Goal: Information Seeking & Learning: Learn about a topic

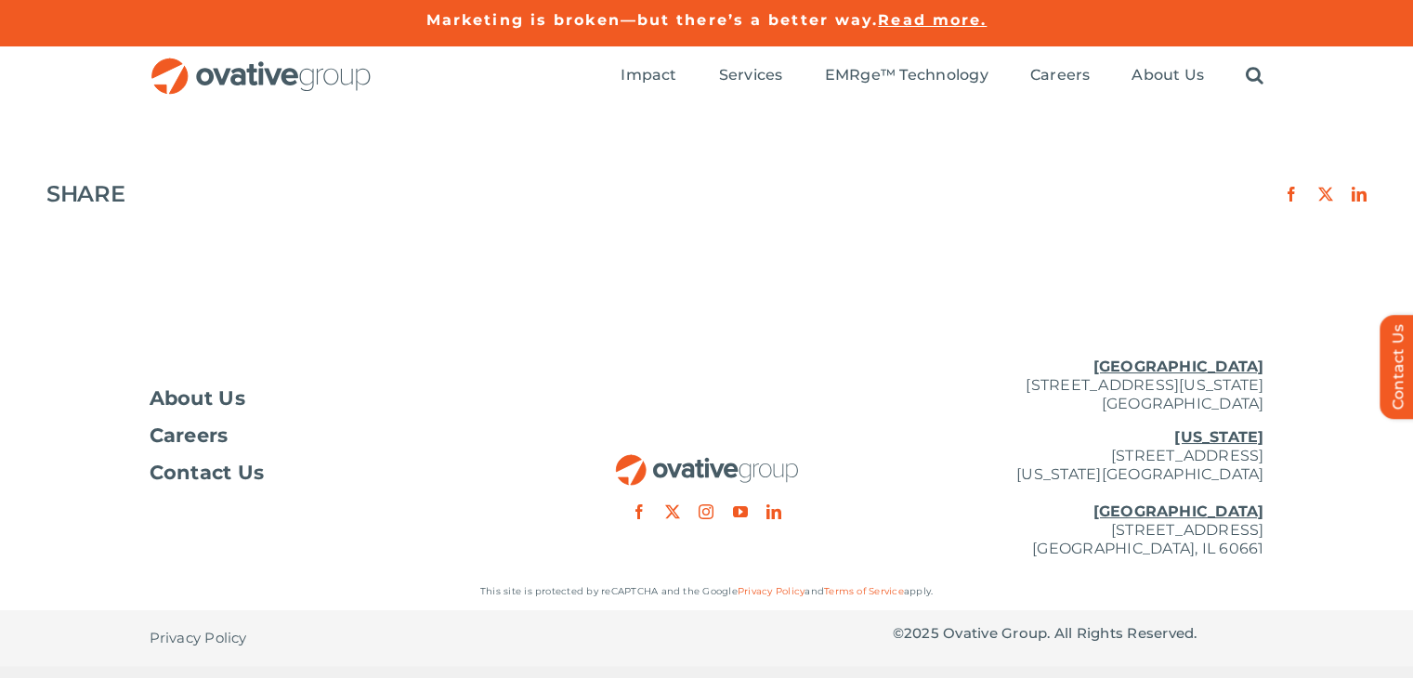
click at [673, 87] on ul "Impact Expert Insights Case Studies Awards & Press Services Media Measurement C…" at bounding box center [942, 75] width 643 height 59
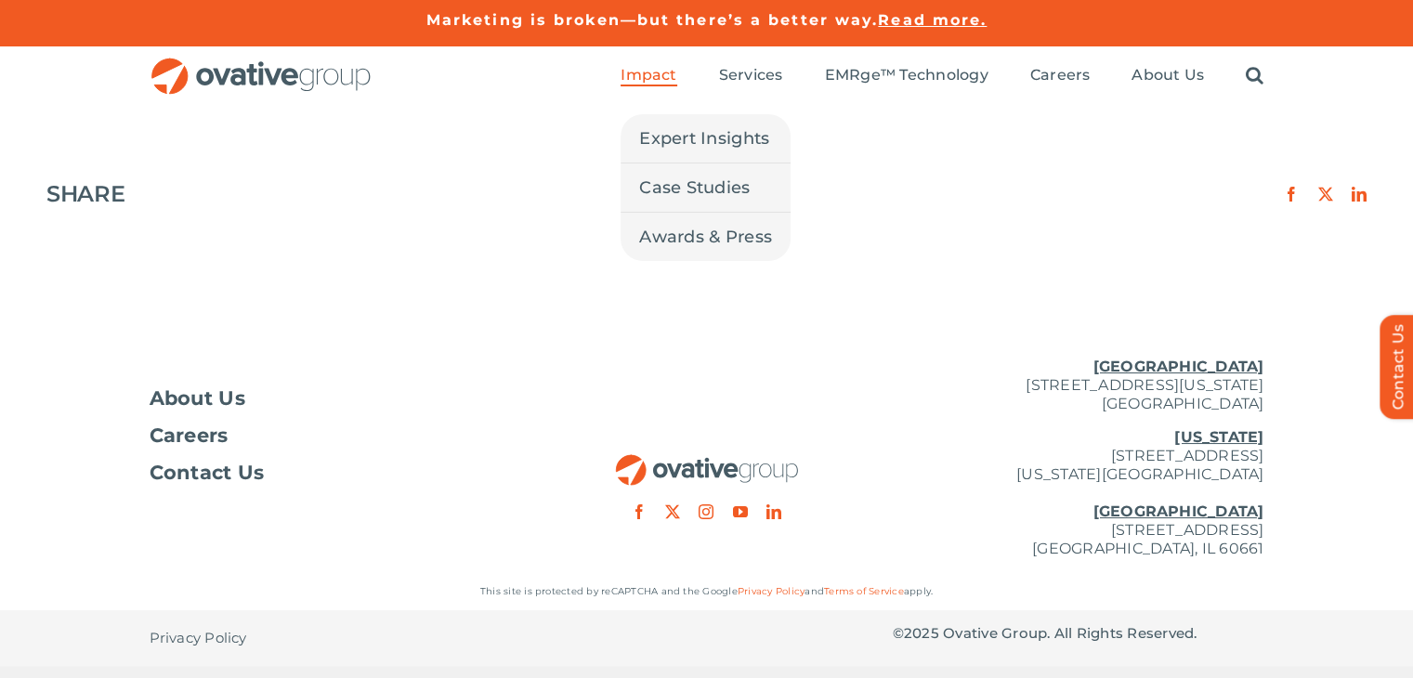
click at [671, 79] on span "Impact" at bounding box center [649, 75] width 56 height 19
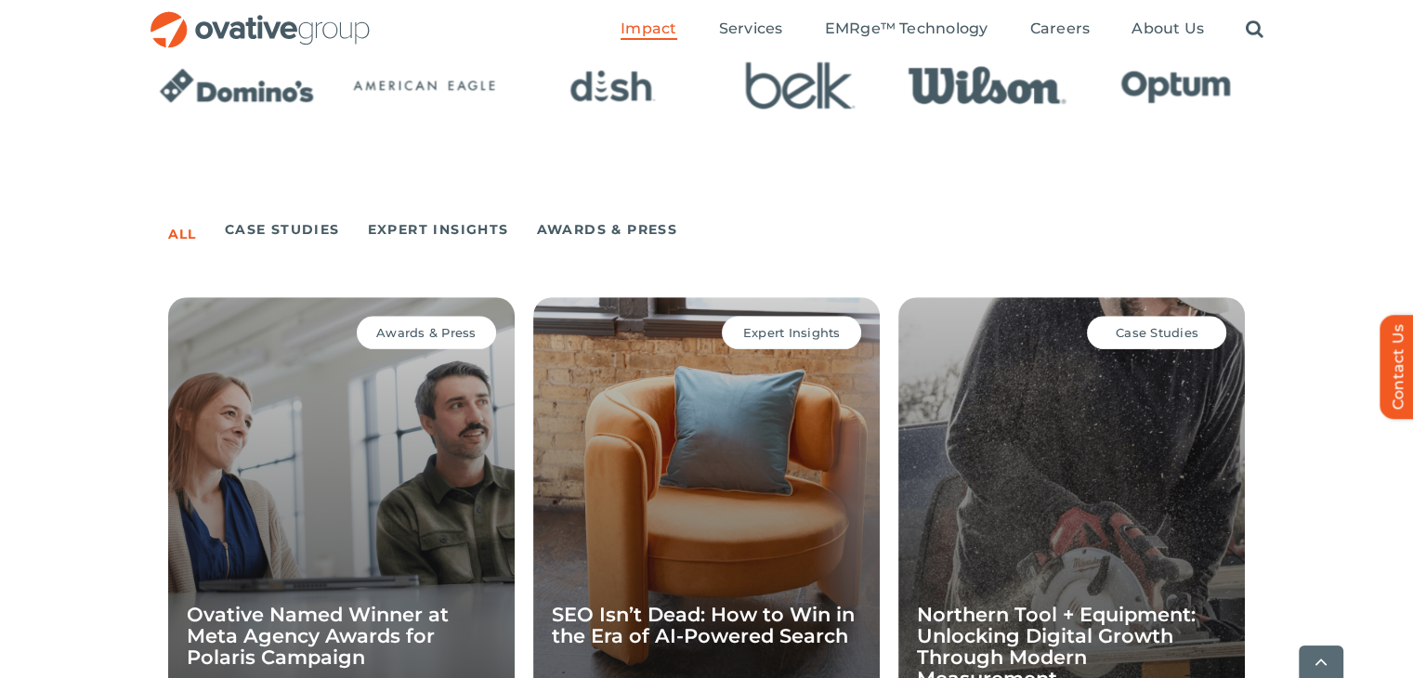
scroll to position [1204, 0]
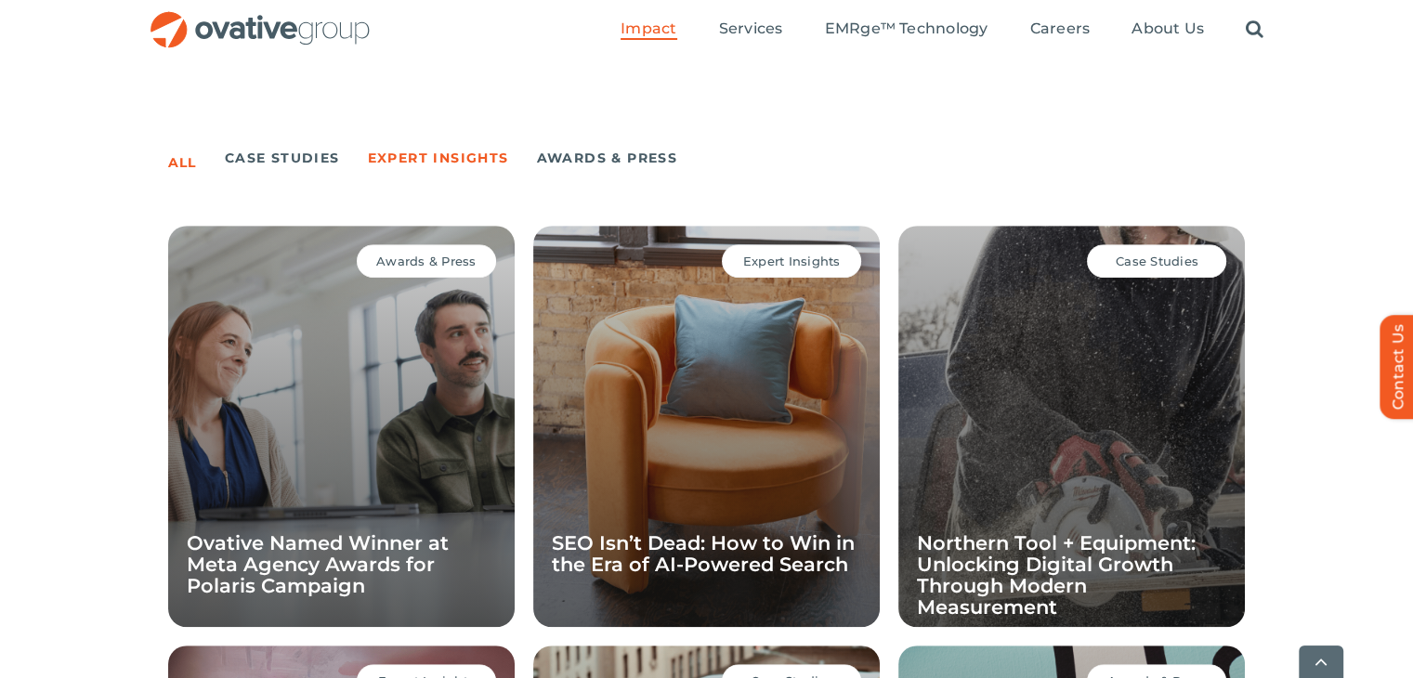
click at [439, 164] on link "Expert Insights" at bounding box center [438, 158] width 141 height 26
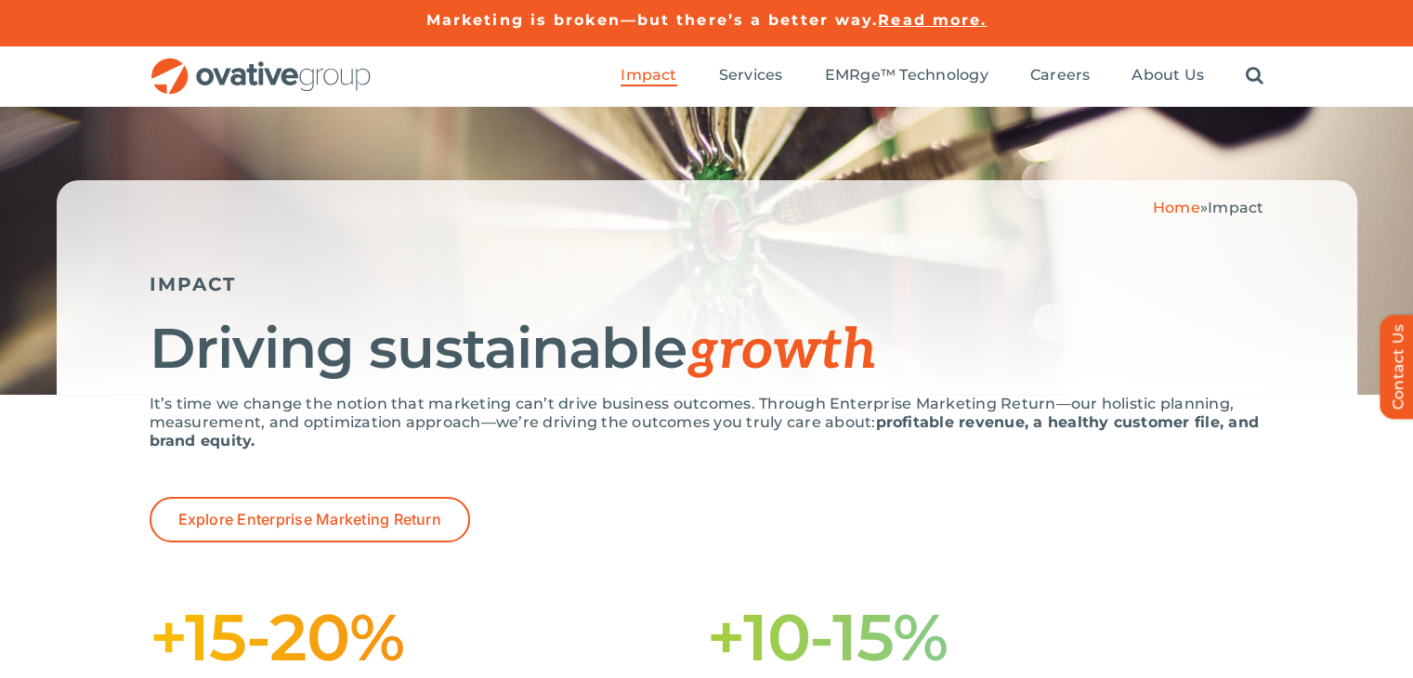
scroll to position [2, 0]
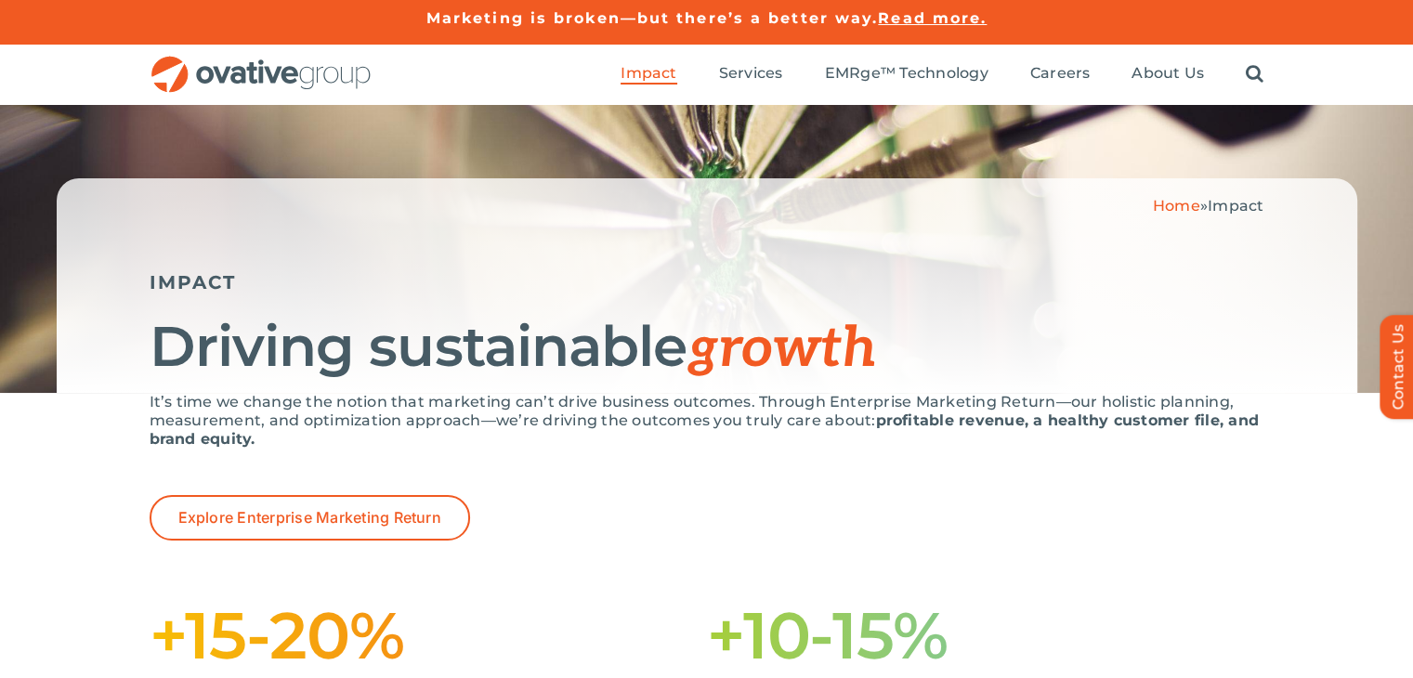
click at [197, 276] on h5 "IMPACT" at bounding box center [707, 282] width 1115 height 22
click at [228, 66] on img "OG_Full_horizontal_RGB" at bounding box center [261, 75] width 223 height 38
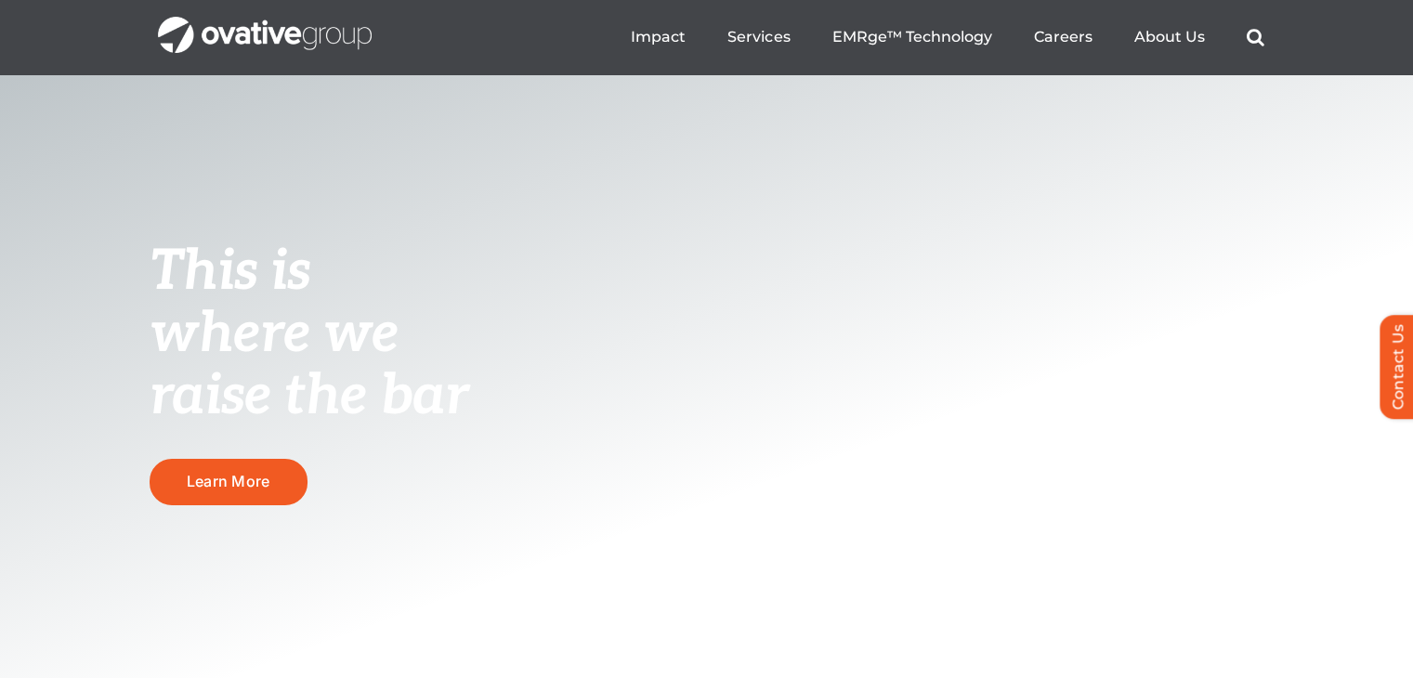
scroll to position [59, 0]
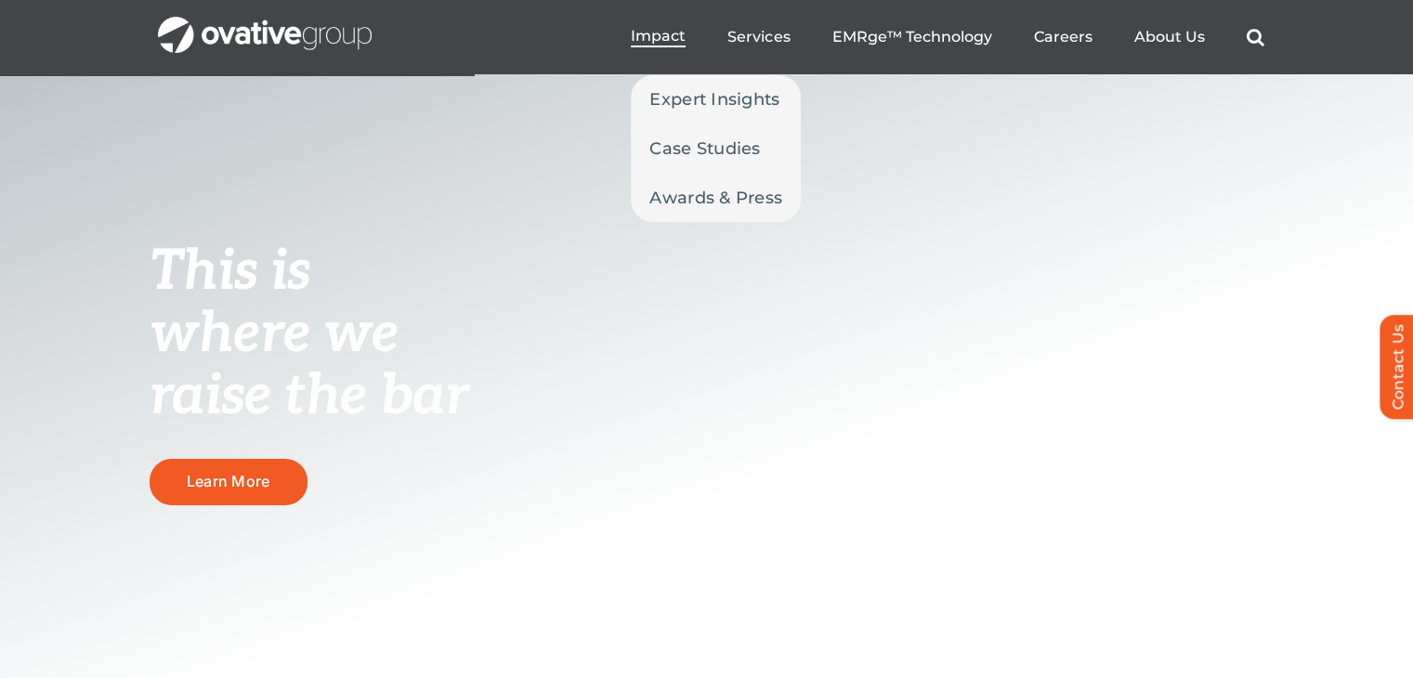
click at [673, 46] on link "Impact" at bounding box center [658, 37] width 55 height 20
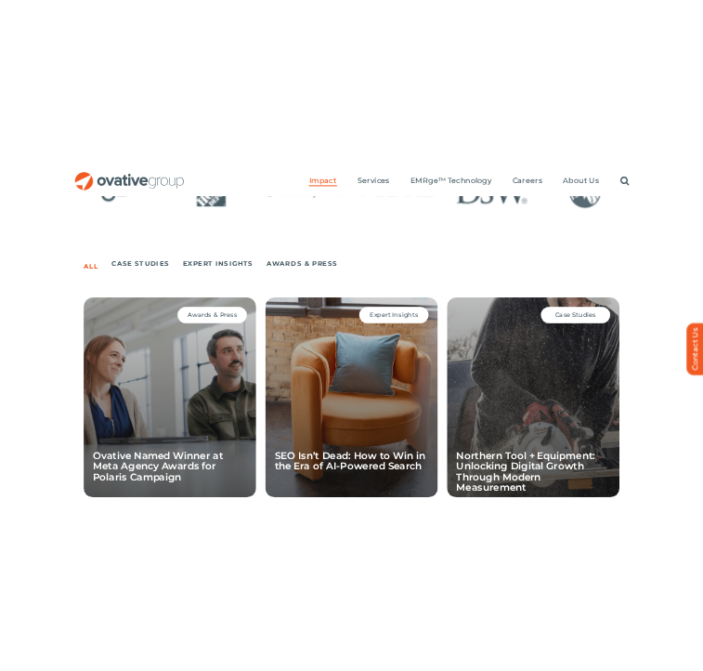
scroll to position [1166, 0]
